Goal: Information Seeking & Learning: Learn about a topic

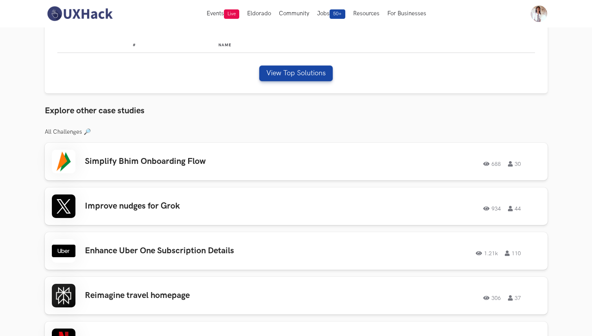
click at [413, 129] on h3 "All Challenges 🔎" at bounding box center [296, 132] width 502 height 7
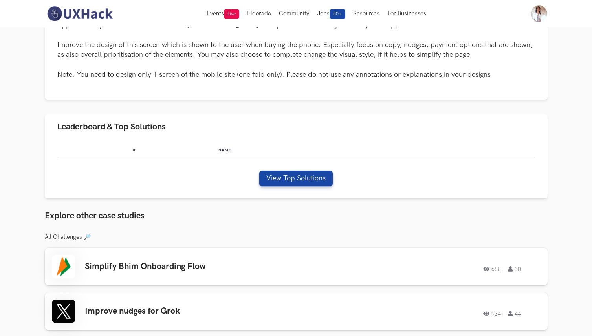
scroll to position [349, 0]
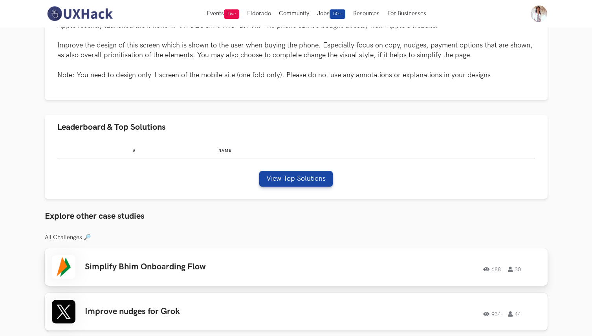
click at [211, 263] on h3 "Simplify Bhim Onboarding Flow" at bounding box center [196, 267] width 223 height 10
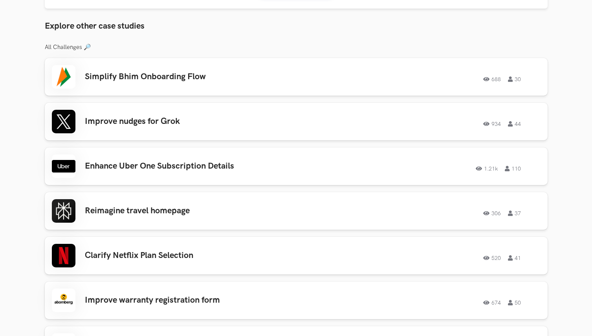
scroll to position [541, 0]
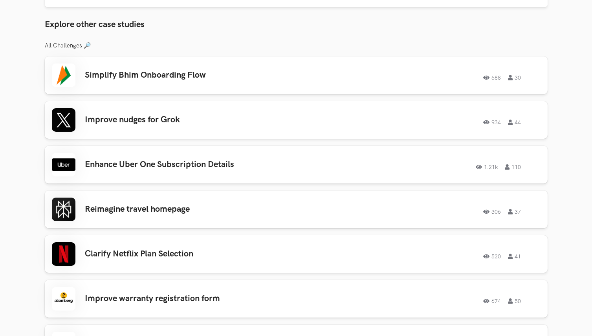
click at [37, 147] on section "Apple: Simplify IPhone product listing design 408 25 Solutions 3 View Top Solut…" at bounding box center [296, 337] width 592 height 1701
